Goal: Find contact information: Find contact information

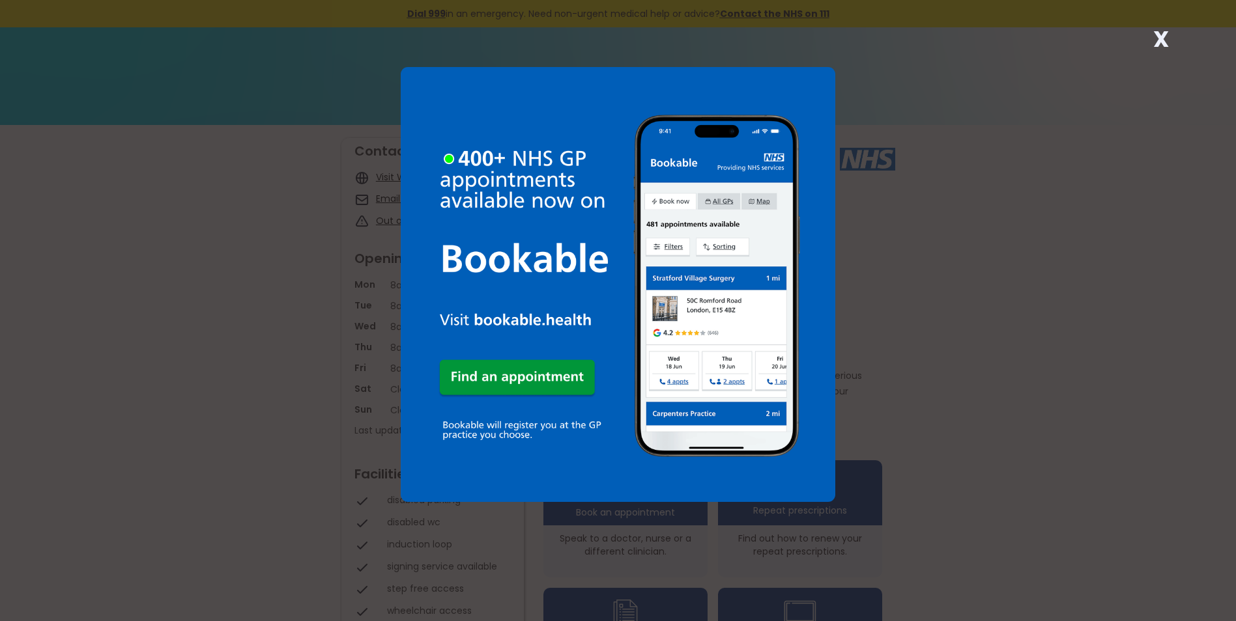
click at [1162, 36] on strong "X" at bounding box center [1161, 38] width 16 height 31
click at [1159, 35] on strong "X" at bounding box center [1161, 38] width 16 height 31
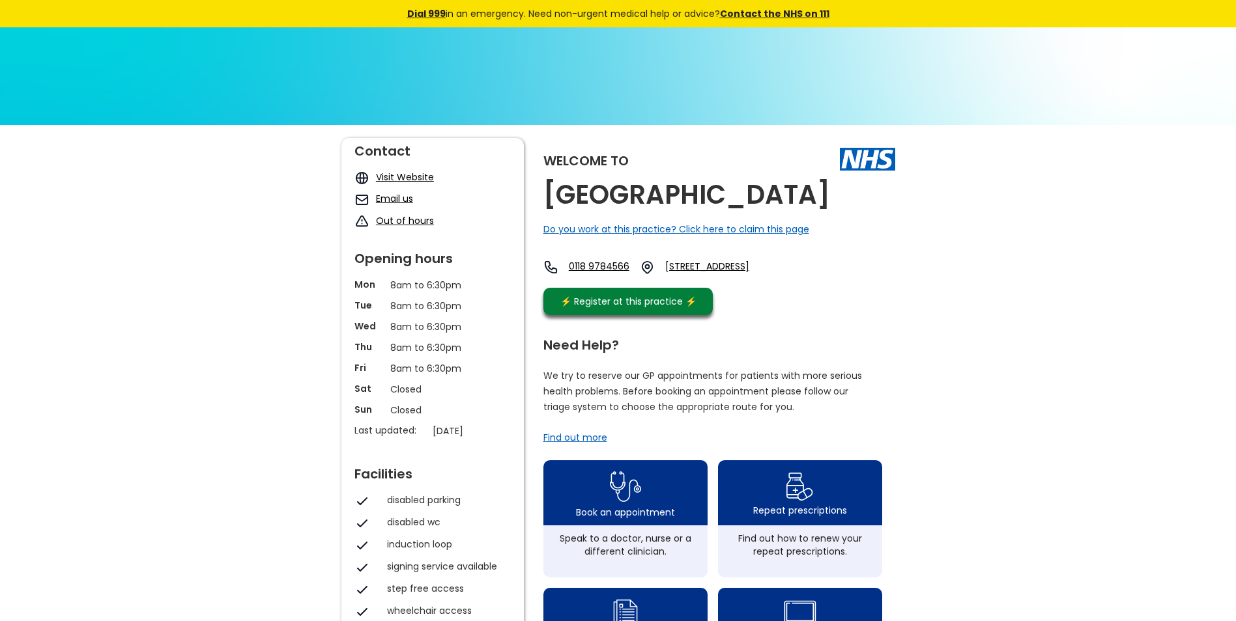
click at [384, 200] on link "Email us" at bounding box center [394, 198] width 37 height 13
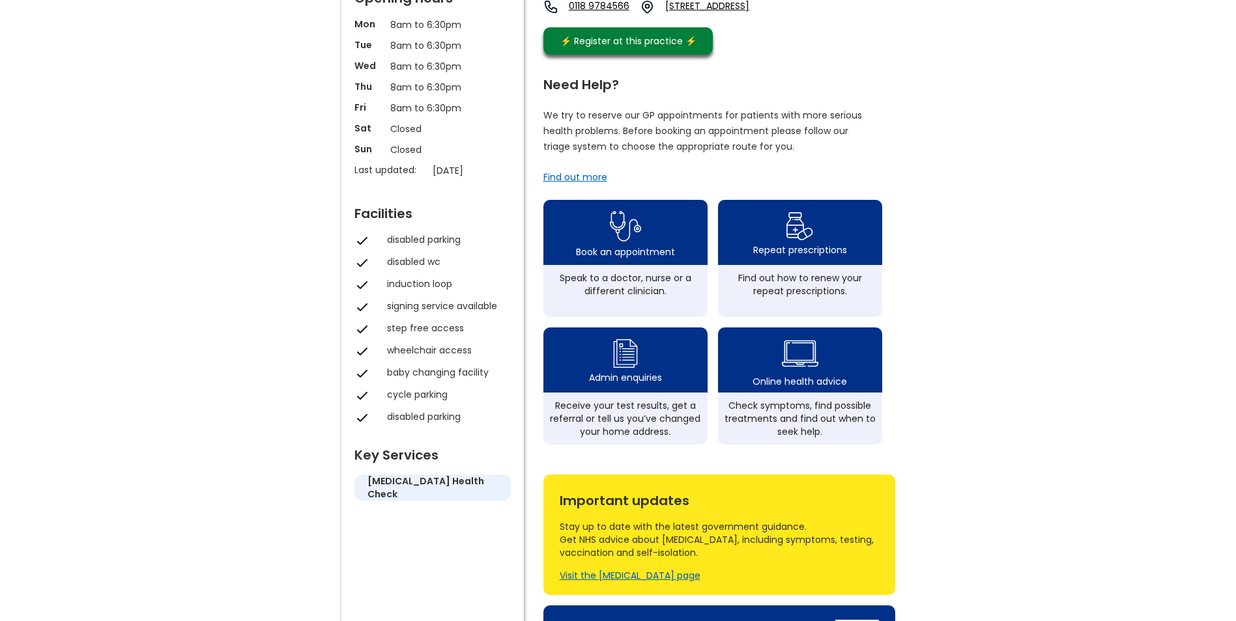
scroll to position [326, 0]
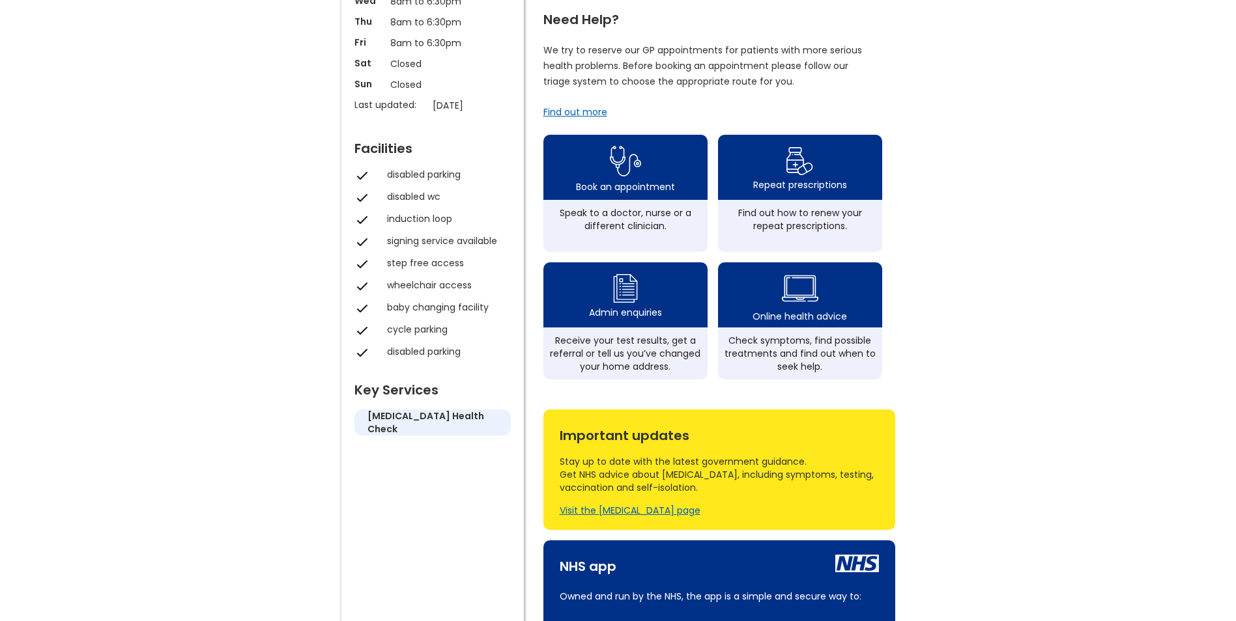
click at [578, 119] on div "Find out more" at bounding box center [575, 112] width 64 height 13
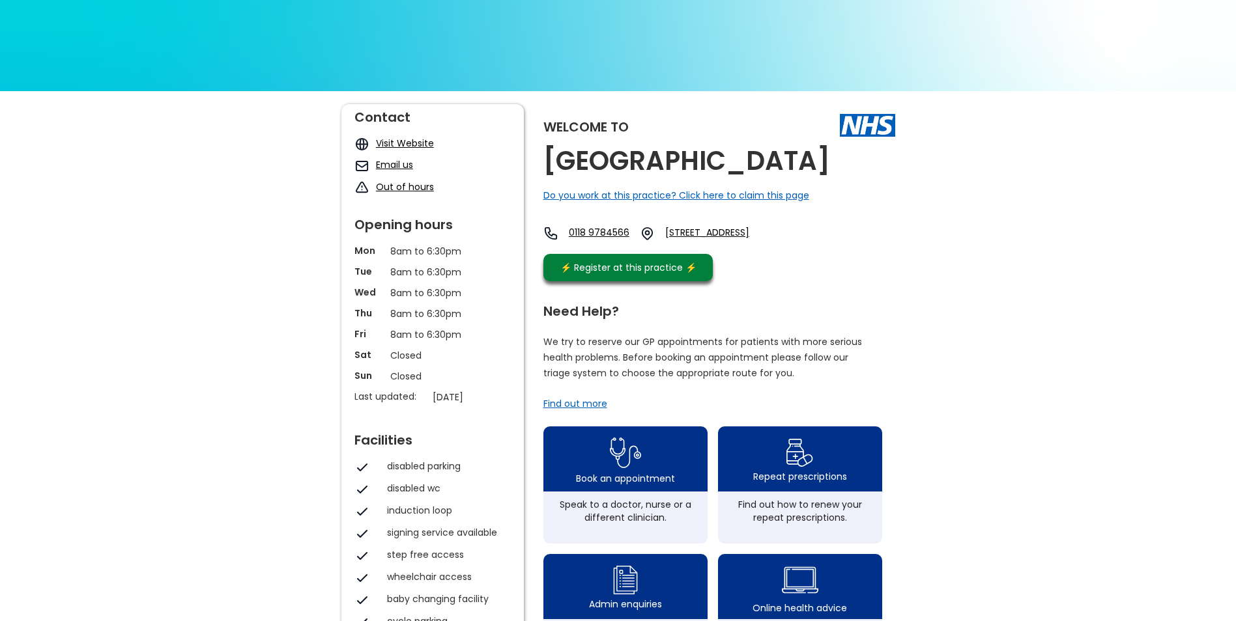
scroll to position [0, 0]
